Goal: Information Seeking & Learning: Learn about a topic

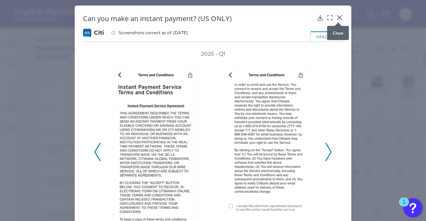
click at [339, 17] on icon at bounding box center [339, 17] width 7 height 7
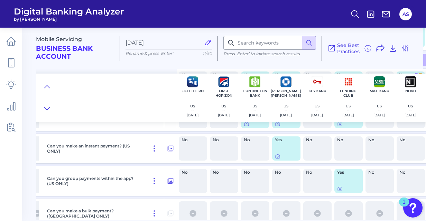
scroll to position [415, 253]
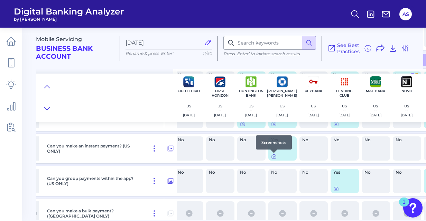
click at [274, 158] on icon at bounding box center [274, 157] width 6 height 6
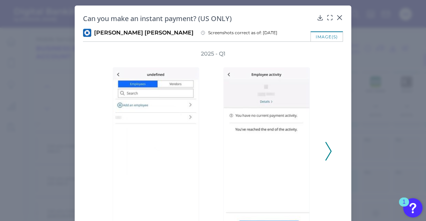
drag, startPoint x: 233, startPoint y: 35, endPoint x: 211, endPoint y: 34, distance: 21.4
click at [211, 34] on span "Screenshots correct as of: [DATE]" at bounding box center [242, 33] width 69 height 6
drag, startPoint x: 211, startPoint y: 34, endPoint x: 286, endPoint y: 38, distance: 75.1
click at [286, 38] on div "image(s)" at bounding box center [213, 36] width 260 height 10
click at [327, 155] on polyline at bounding box center [327, 152] width 5 height 18
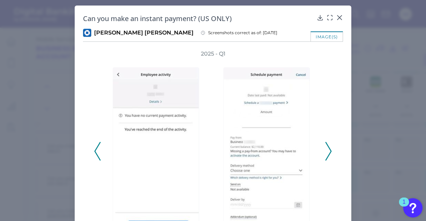
click at [327, 155] on polyline at bounding box center [327, 152] width 5 height 18
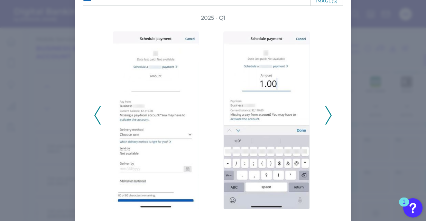
scroll to position [57, 0]
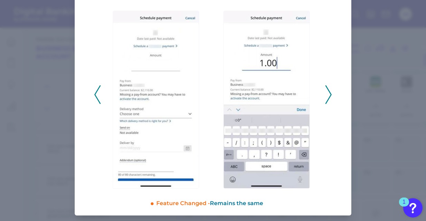
click at [325, 97] on icon at bounding box center [328, 94] width 6 height 19
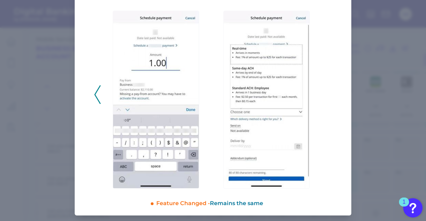
click at [95, 91] on polyline at bounding box center [97, 95] width 5 height 18
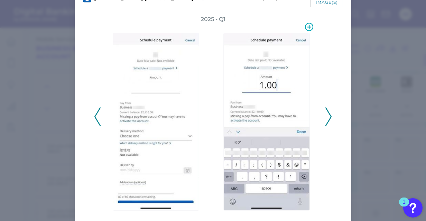
scroll to position [0, 0]
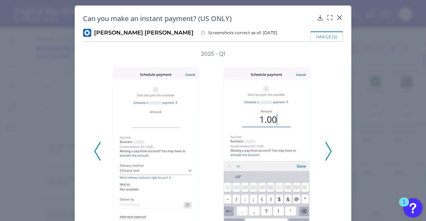
click at [325, 148] on icon at bounding box center [328, 151] width 6 height 19
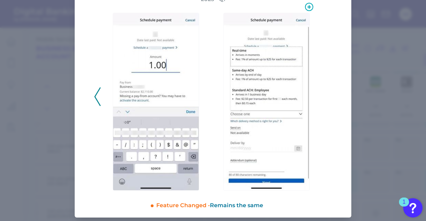
scroll to position [57, 0]
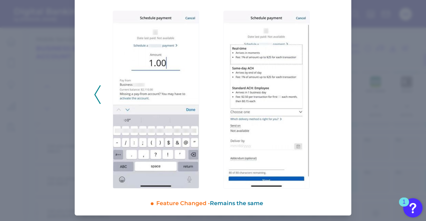
click at [95, 94] on polyline at bounding box center [97, 95] width 5 height 18
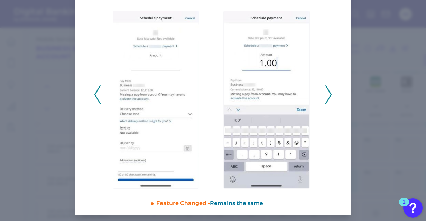
click at [94, 95] on icon at bounding box center [97, 94] width 6 height 19
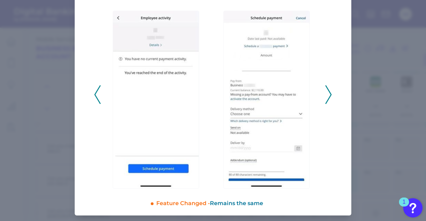
click at [95, 95] on polyline at bounding box center [97, 95] width 5 height 18
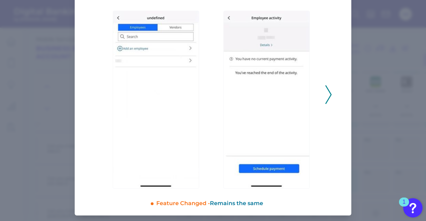
click at [325, 94] on icon at bounding box center [328, 94] width 6 height 19
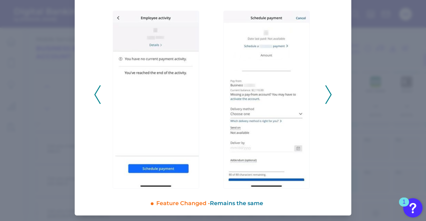
click at [327, 97] on icon at bounding box center [328, 94] width 6 height 19
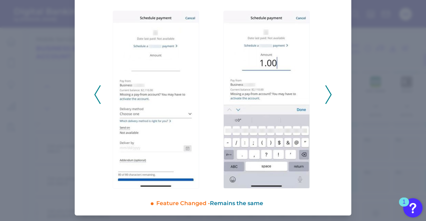
click at [327, 97] on icon at bounding box center [328, 94] width 6 height 19
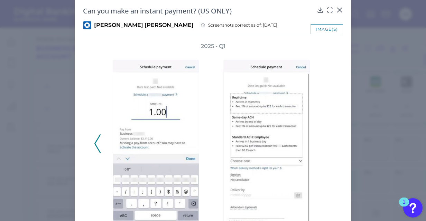
scroll to position [0, 0]
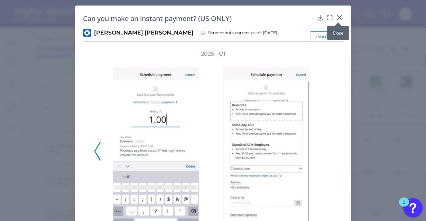
click at [338, 18] on icon at bounding box center [339, 17] width 7 height 7
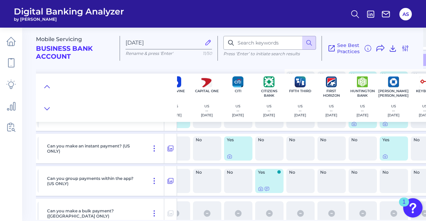
scroll to position [415, 141]
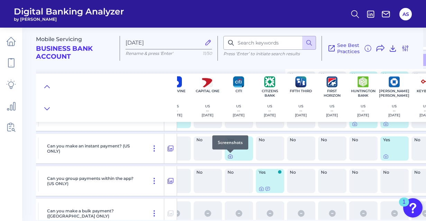
click at [230, 156] on icon at bounding box center [229, 156] width 1 height 1
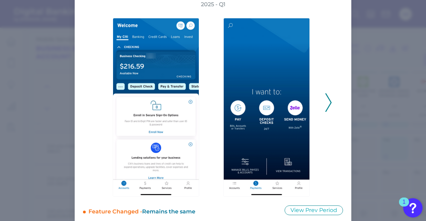
scroll to position [57, 0]
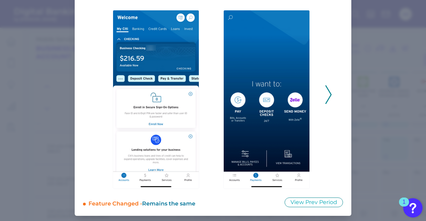
click at [329, 93] on polyline at bounding box center [327, 95] width 5 height 18
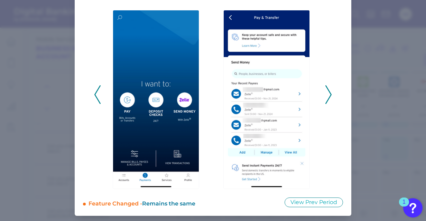
click at [329, 93] on polyline at bounding box center [327, 95] width 5 height 18
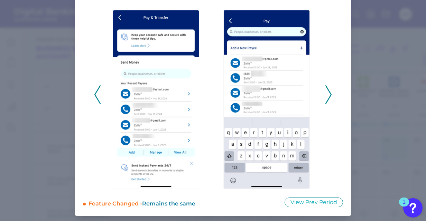
click at [328, 96] on icon at bounding box center [328, 94] width 6 height 19
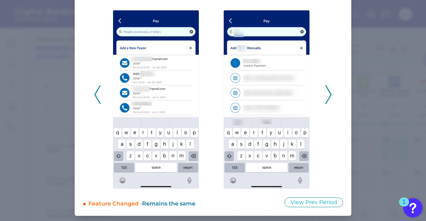
click at [328, 96] on icon at bounding box center [328, 94] width 6 height 19
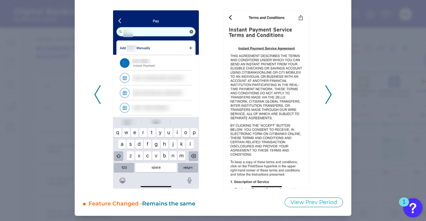
click at [328, 96] on icon at bounding box center [328, 94] width 6 height 19
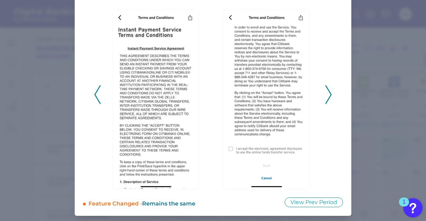
click at [95, 95] on polyline at bounding box center [97, 95] width 5 height 18
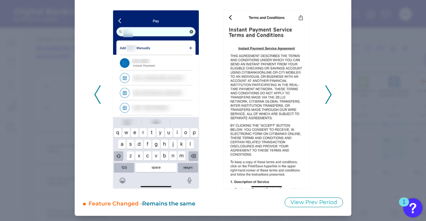
click at [95, 95] on polyline at bounding box center [97, 95] width 5 height 18
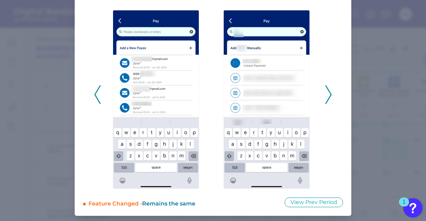
click at [330, 96] on icon at bounding box center [328, 94] width 6 height 19
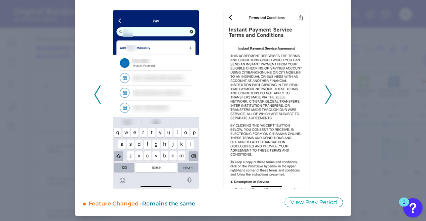
click at [330, 96] on icon at bounding box center [328, 94] width 6 height 19
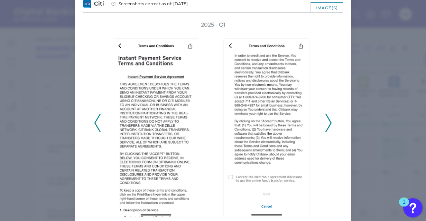
scroll to position [0, 0]
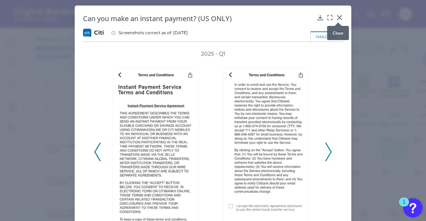
click at [339, 17] on icon at bounding box center [339, 17] width 7 height 7
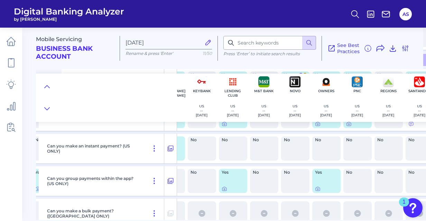
scroll to position [415, 362]
